Goal: Go to known website: Access a specific website the user already knows

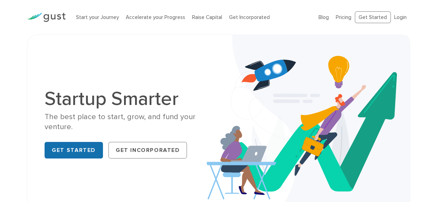
click at [82, 150] on link "Get Started" at bounding box center [74, 150] width 58 height 17
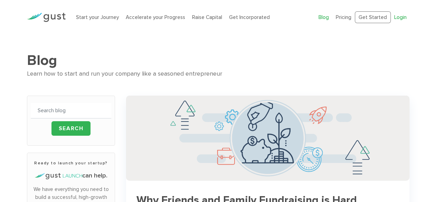
click at [402, 16] on link "Login" at bounding box center [400, 17] width 12 height 6
